Goal: Find specific page/section: Find specific page/section

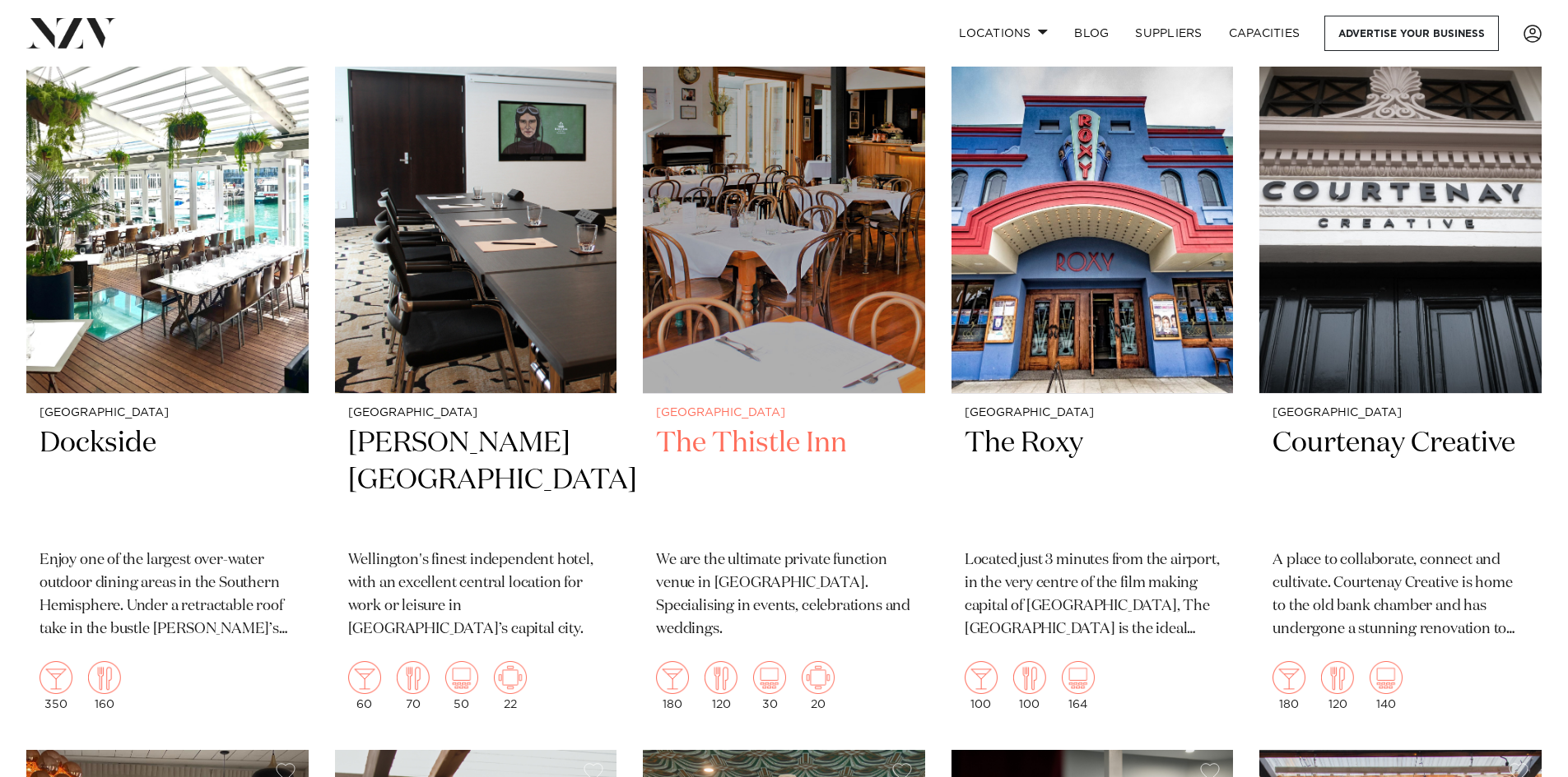
scroll to position [4360, 0]
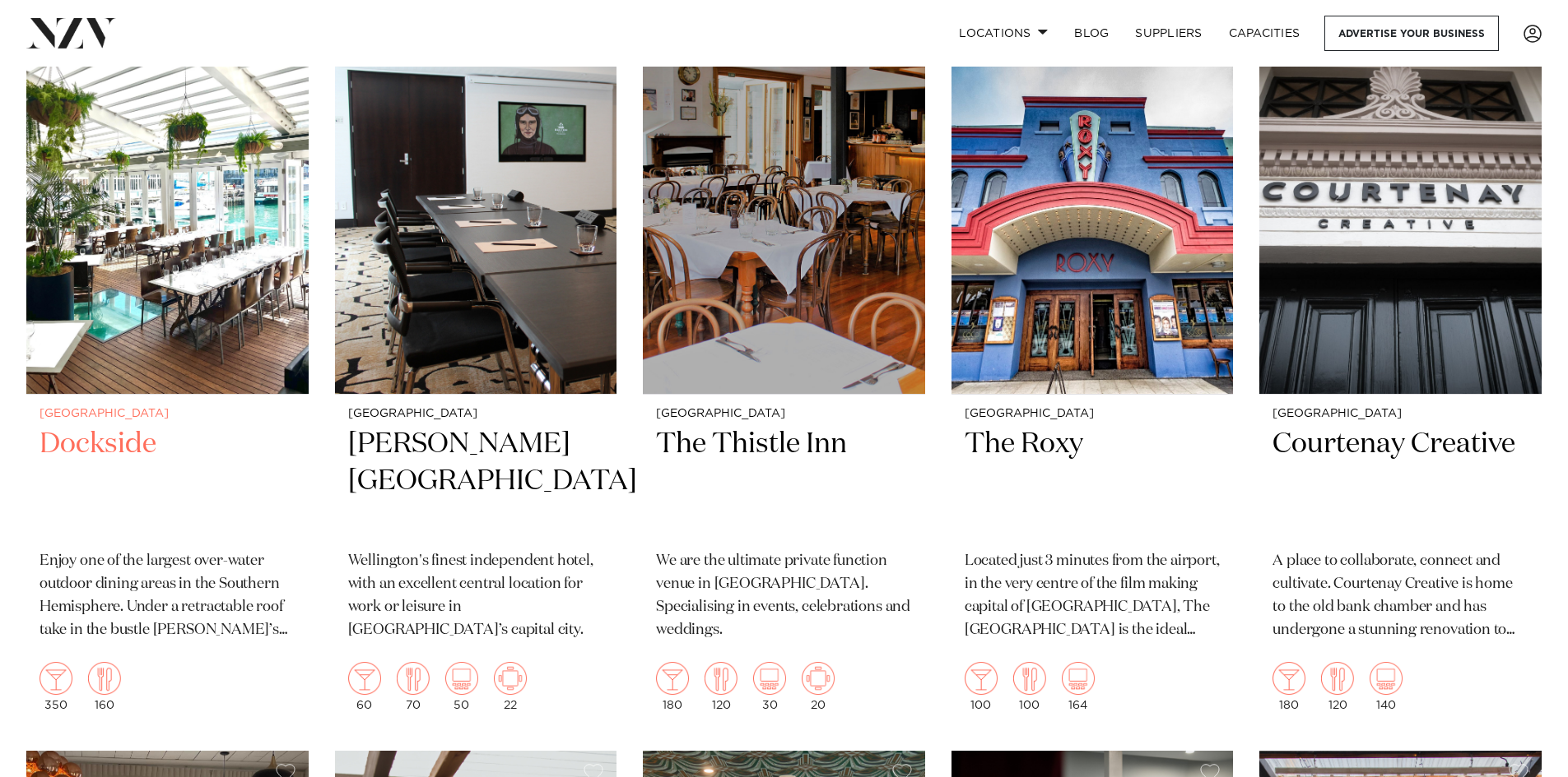
click at [126, 455] on h2 "Dockside" at bounding box center [168, 482] width 256 height 111
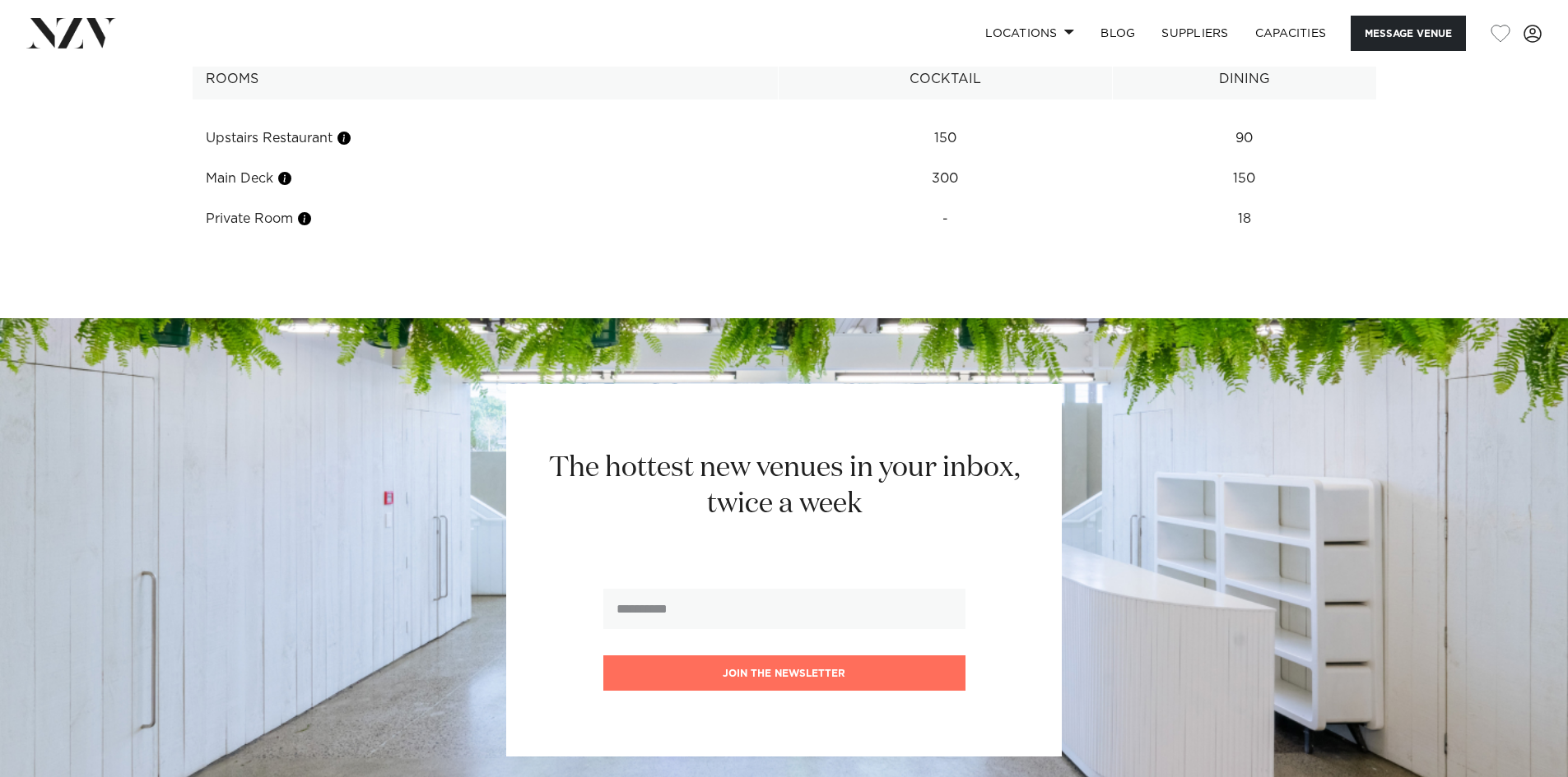
scroll to position [2139, 0]
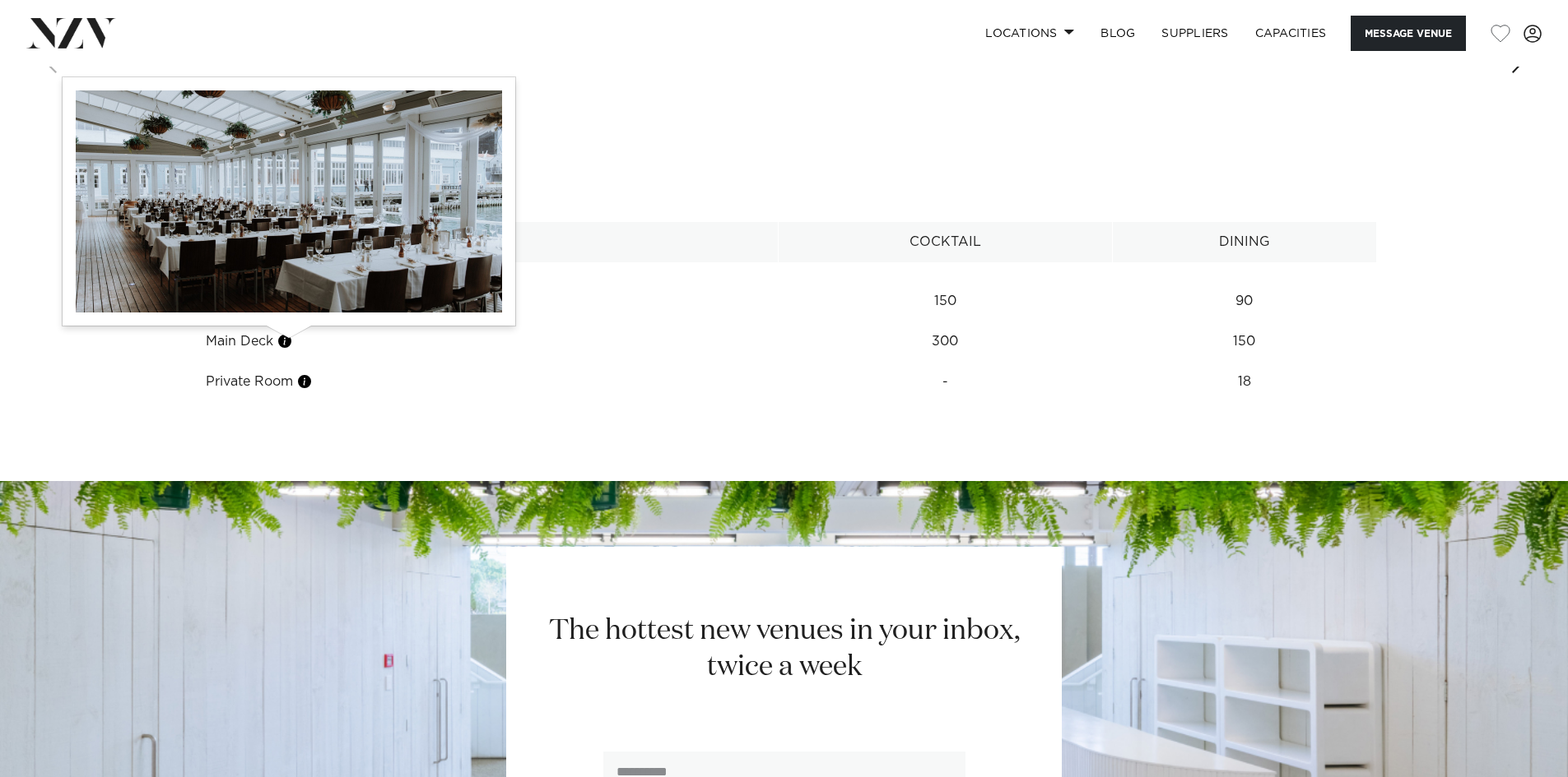
click at [289, 345] on button "button" at bounding box center [285, 342] width 17 height 17
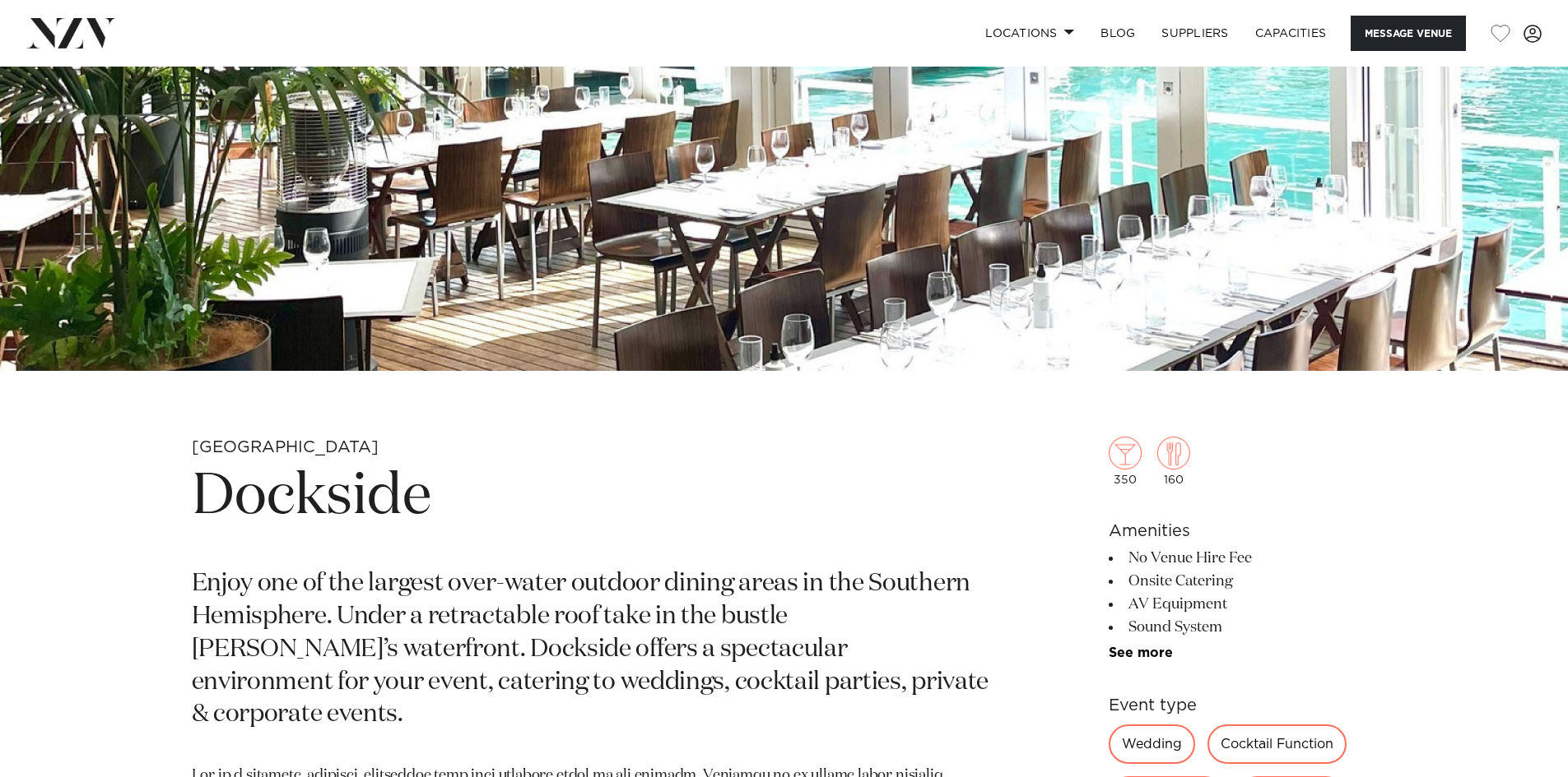
scroll to position [460, 0]
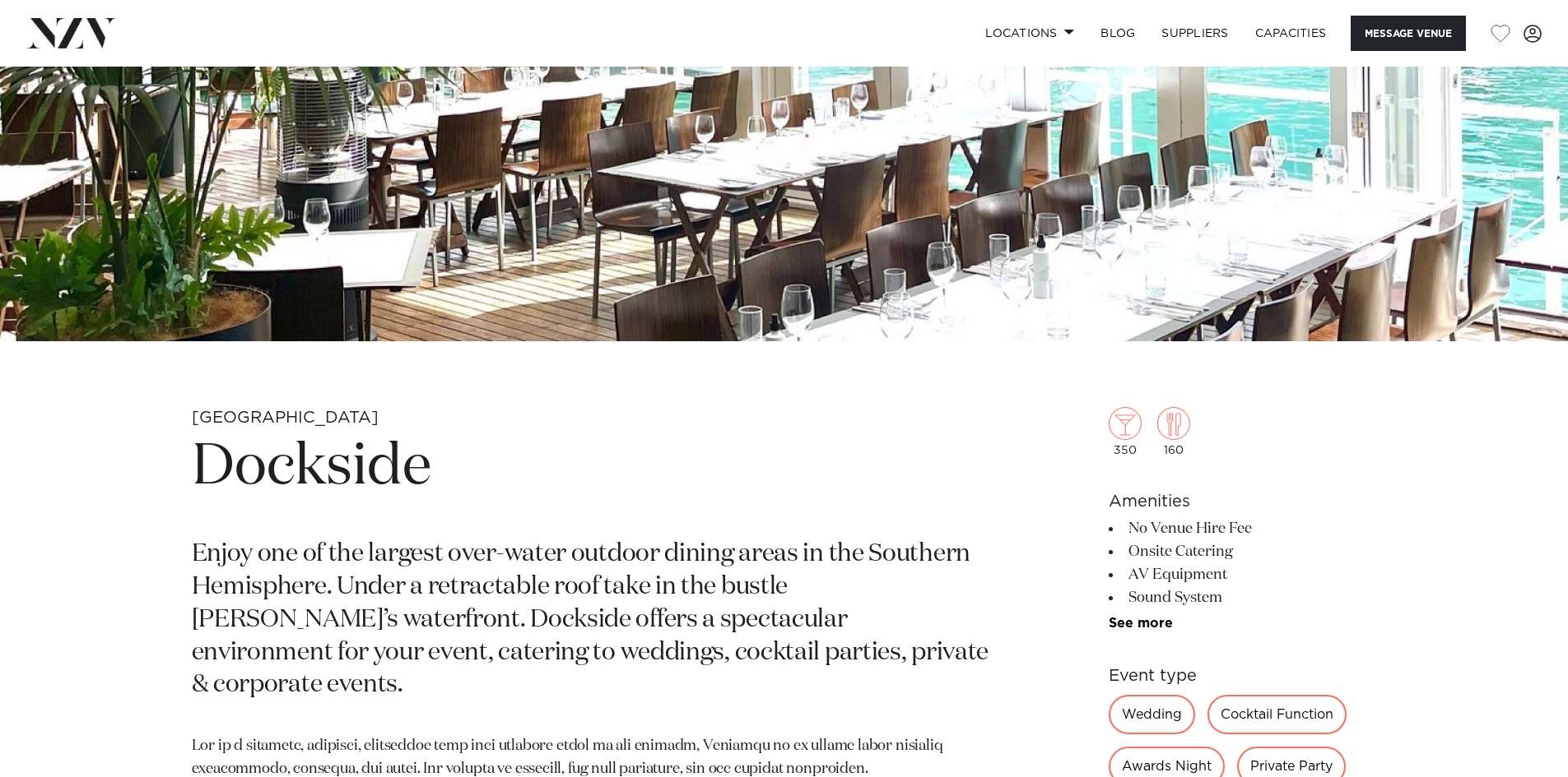
drag, startPoint x: 1213, startPoint y: 549, endPoint x: 1125, endPoint y: 549, distance: 88.0
click at [1125, 549] on li "Onsite Catering" at bounding box center [1242, 552] width 269 height 23
drag, startPoint x: 1230, startPoint y: 568, endPoint x: 1106, endPoint y: 565, distance: 124.0
drag, startPoint x: 1224, startPoint y: 589, endPoint x: 1105, endPoint y: 583, distance: 119.2
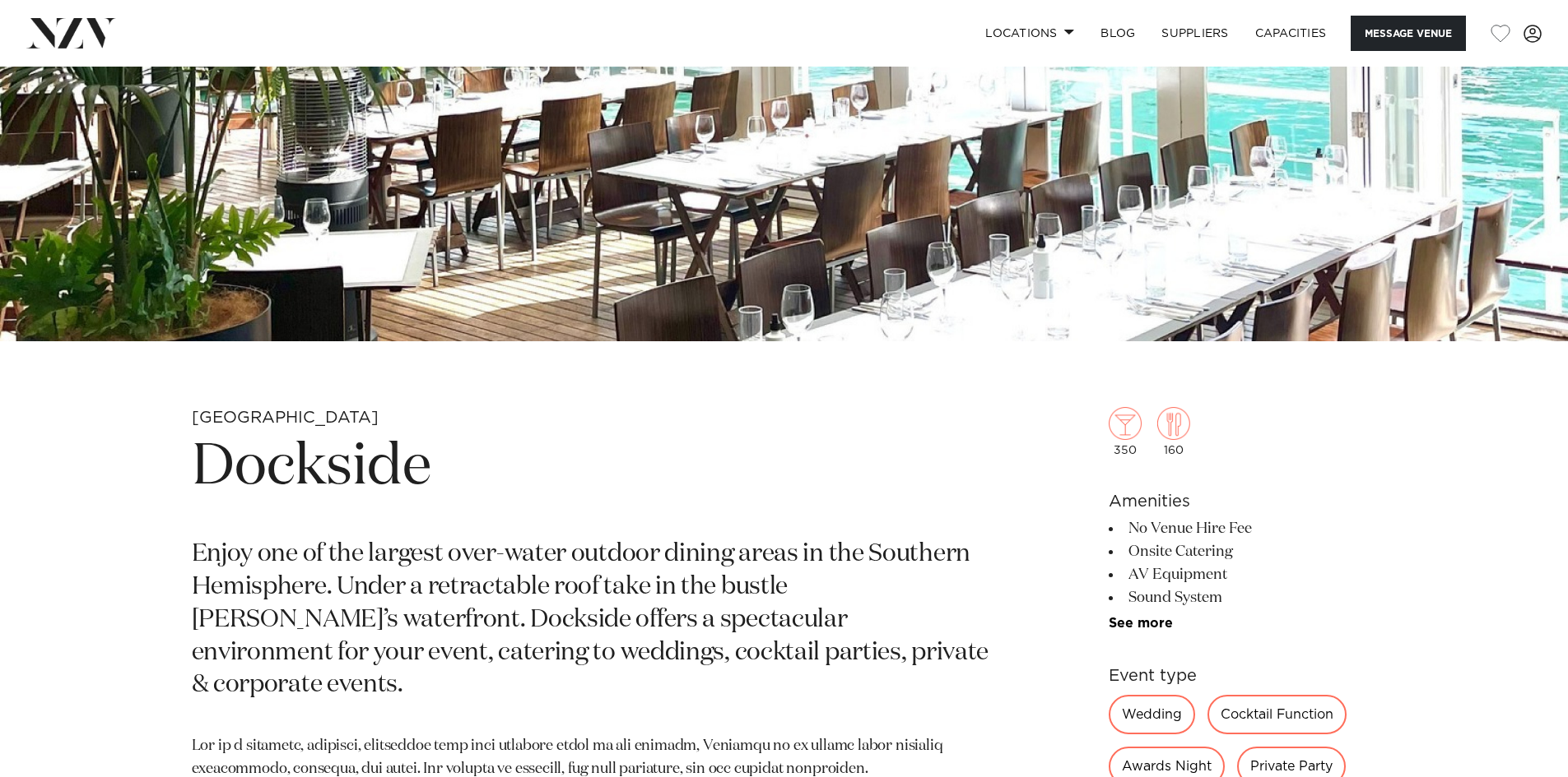
click at [1149, 623] on link "See more" at bounding box center [1172, 623] width 128 height 13
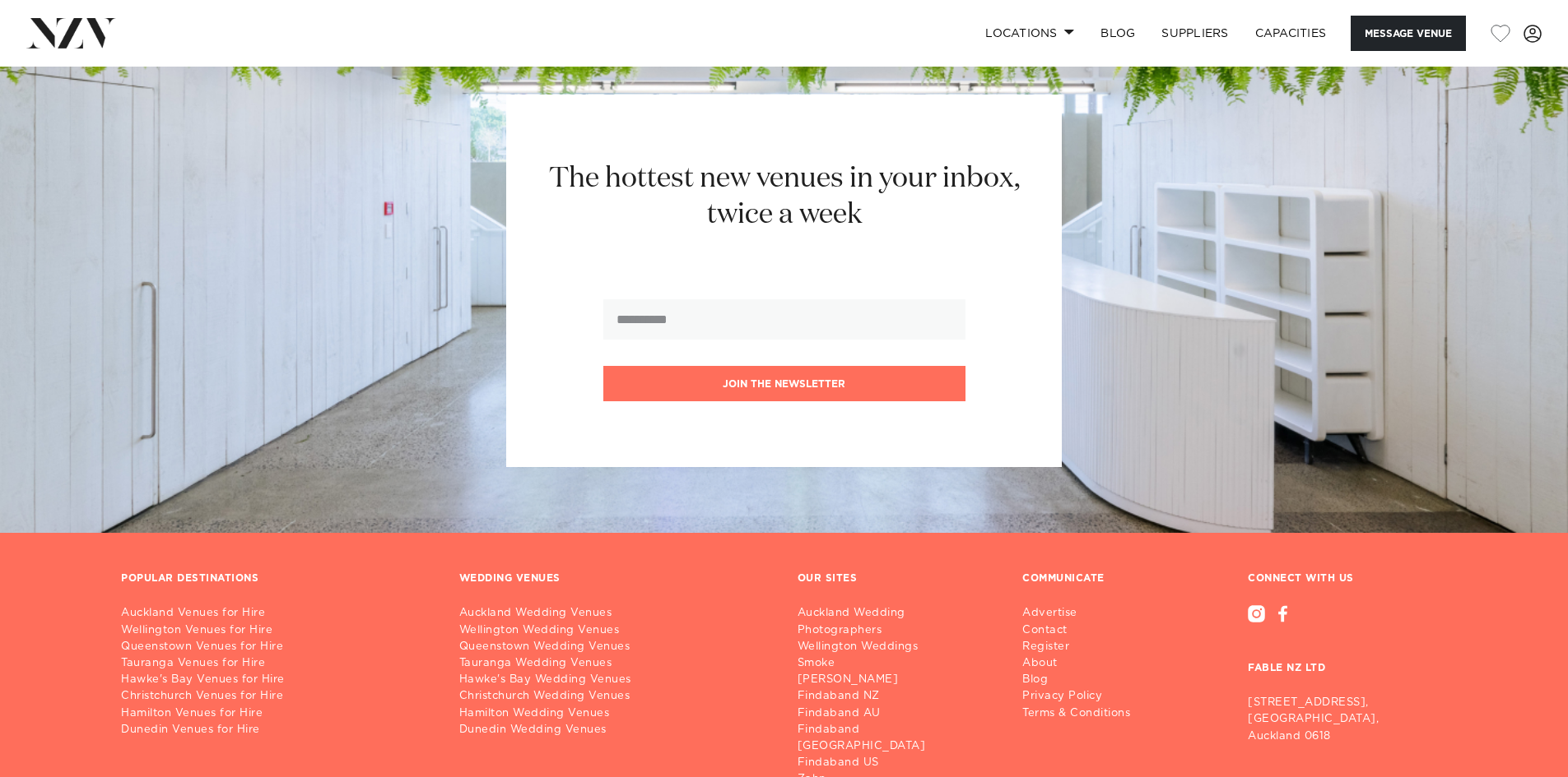
scroll to position [2878, 0]
